Goal: Check status: Check status

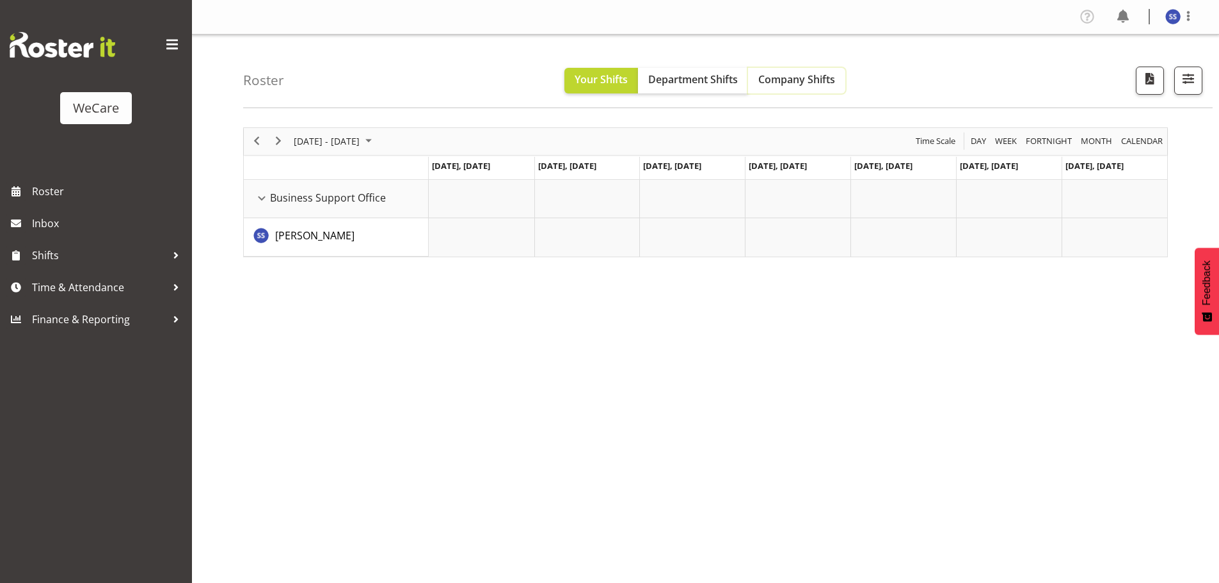
click at [784, 79] on span "Company Shifts" at bounding box center [796, 79] width 77 height 14
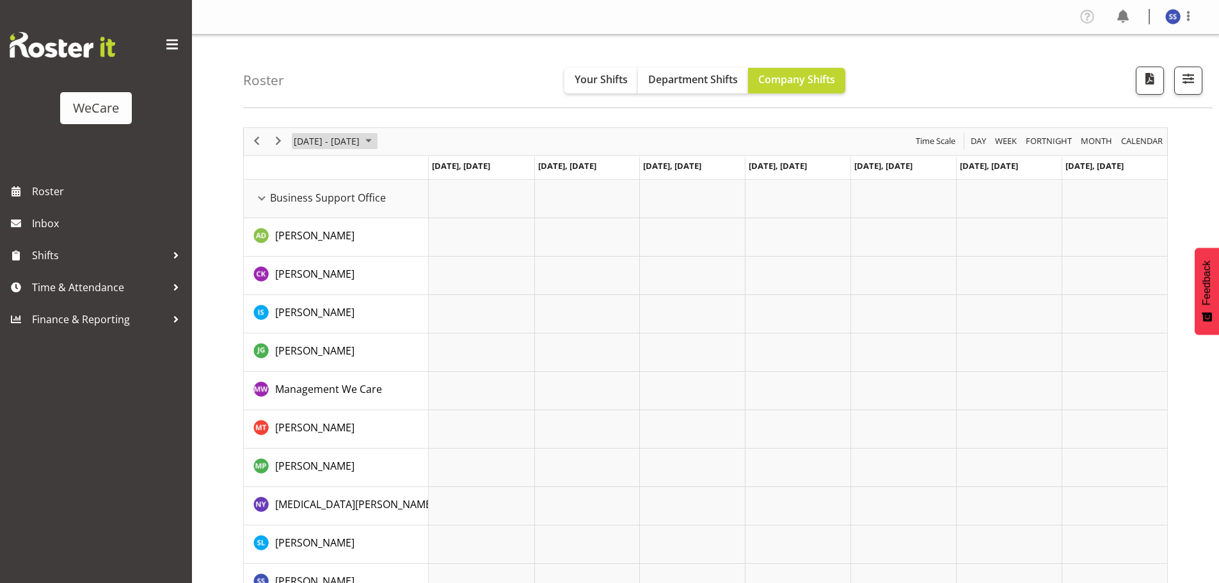
click at [376, 139] on span "June 2024" at bounding box center [368, 141] width 15 height 16
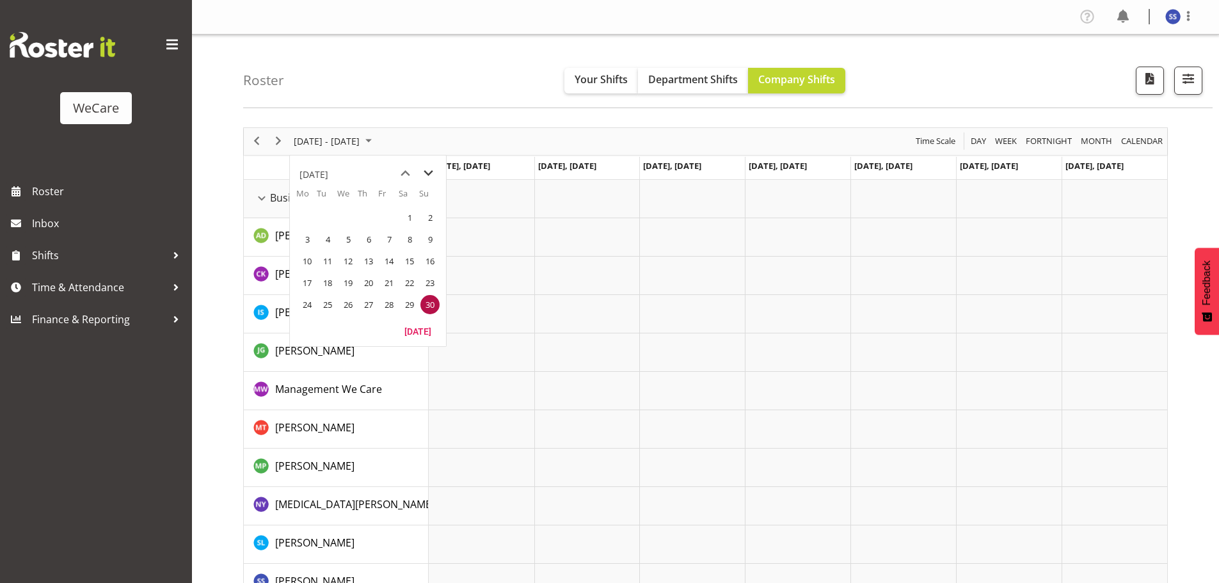
click at [425, 172] on span "next month" at bounding box center [428, 173] width 22 height 23
click at [425, 171] on span "next month" at bounding box center [428, 173] width 22 height 23
click at [432, 169] on span "next month" at bounding box center [428, 173] width 22 height 23
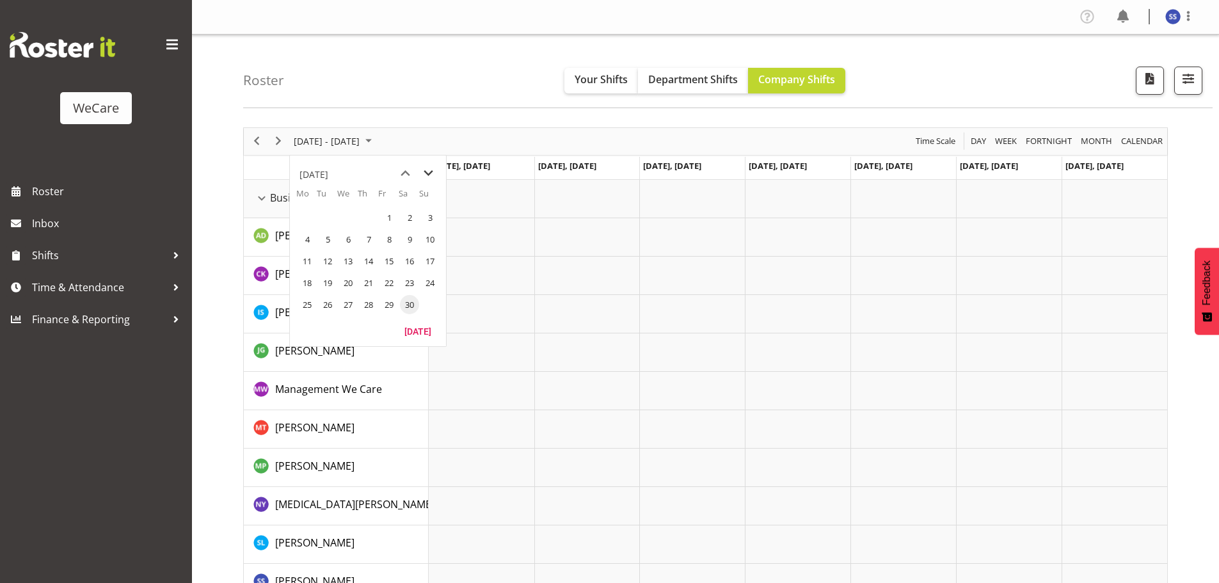
click at [432, 169] on span "next month" at bounding box center [428, 173] width 22 height 23
click at [432, 170] on span "next month" at bounding box center [428, 173] width 22 height 23
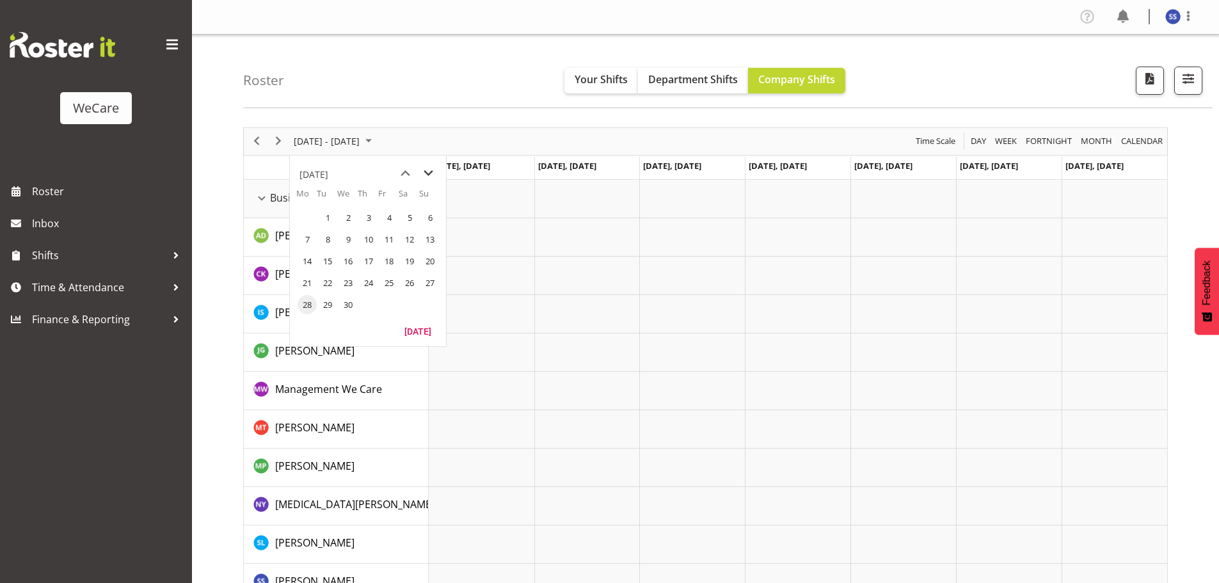
click at [432, 170] on span "next month" at bounding box center [428, 173] width 22 height 23
click at [366, 281] on span "21" at bounding box center [368, 282] width 19 height 19
